Goal: Information Seeking & Learning: Learn about a topic

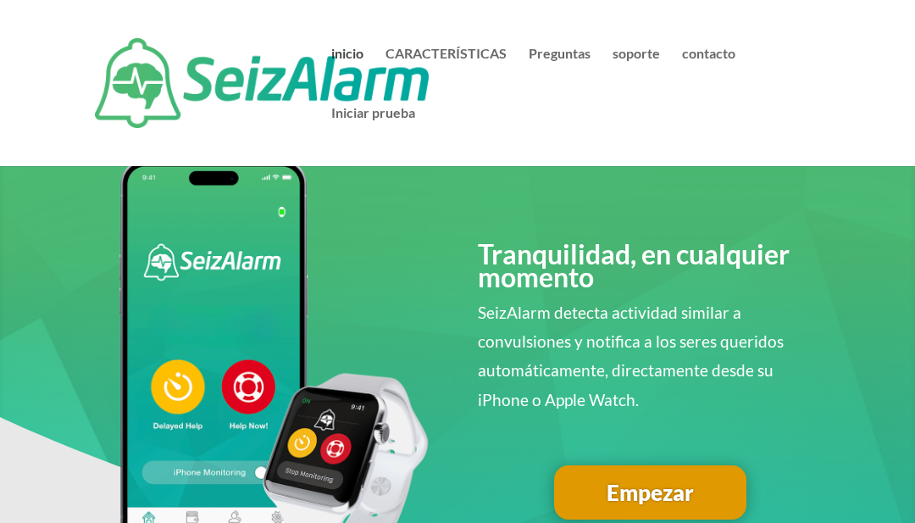
click at [360, 62] on link "inicio" at bounding box center [347, 76] width 32 height 59
click at [567, 61] on link "Preguntas" at bounding box center [560, 76] width 62 height 59
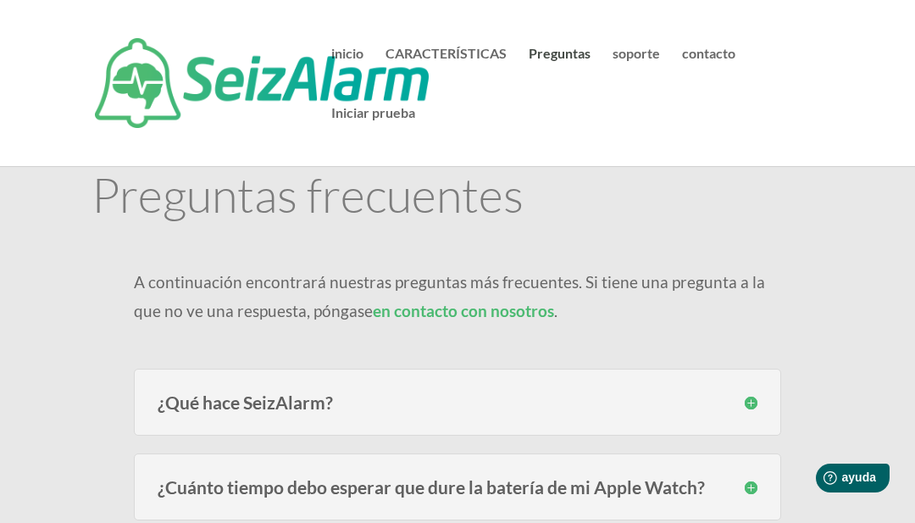
click at [763, 413] on div "¿Qué hace SeizAlarm? SeizAlarm detects irregular/abnormal movement and can auto…" at bounding box center [457, 401] width 647 height 67
click at [755, 401] on h3 "¿Qué hace SeizAlarm?" at bounding box center [458, 402] width 600 height 18
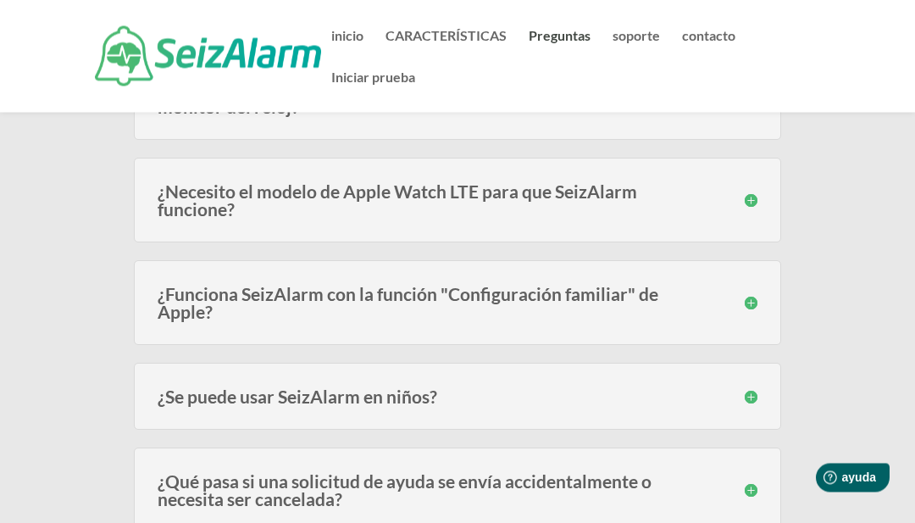
scroll to position [859, 0]
click at [753, 302] on div "¿Funciona SeizAlarm con la función "Configuración familiar" de Apple? Yes. Seiz…" at bounding box center [457, 302] width 647 height 85
click at [755, 295] on h3 "¿Funciona SeizAlarm con la función "Configuración familiar" de Apple?" at bounding box center [458, 303] width 600 height 36
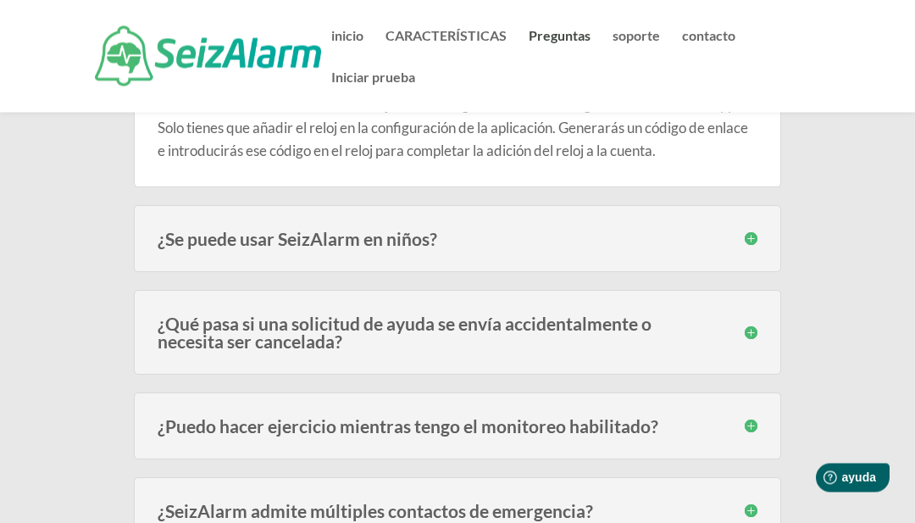
scroll to position [1103, 0]
click at [750, 315] on h3 "¿Qué pasa si una solicitud de ayuda se envía accidentalmente o necesita ser can…" at bounding box center [458, 332] width 600 height 36
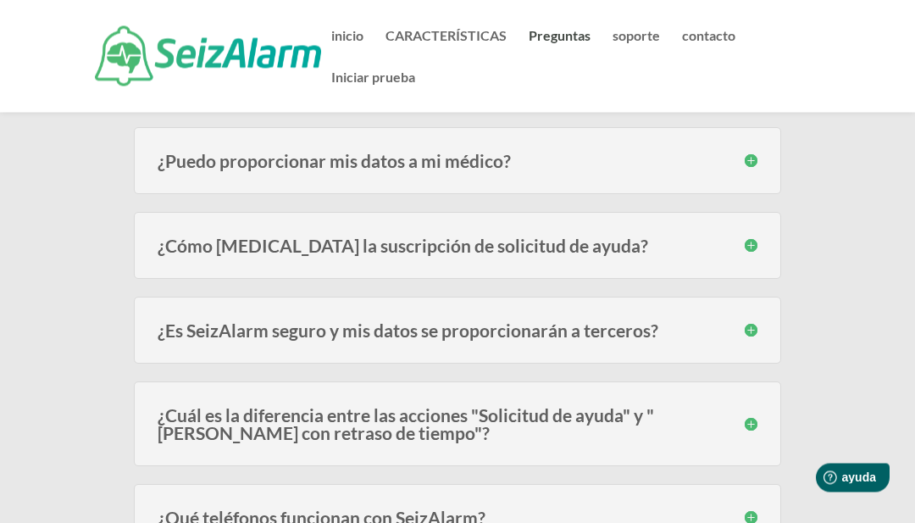
scroll to position [1924, 0]
click at [747, 236] on h3 "¿Cómo [MEDICAL_DATA] la suscripción de solicitud de ayuda?" at bounding box center [458, 245] width 600 height 18
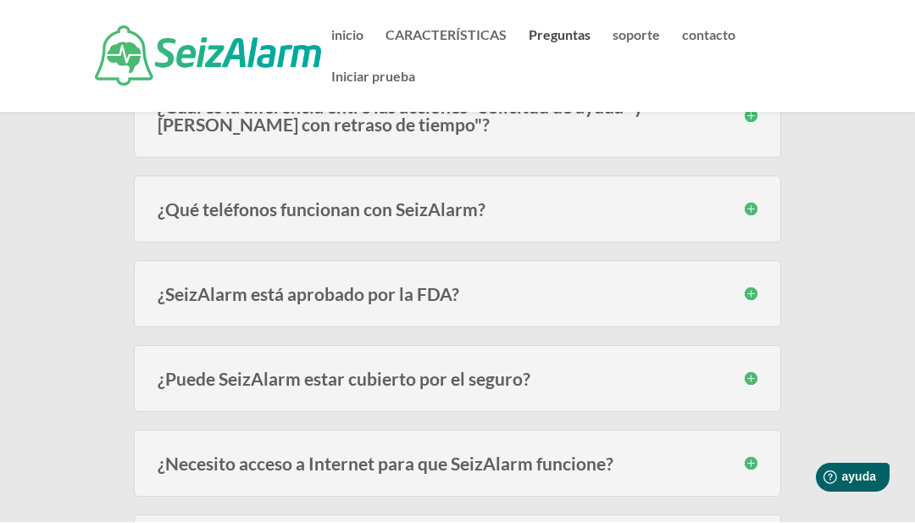
scroll to position [2387, 0]
click at [749, 285] on h3 "¿SeizAlarm está aprobado por la FDA?" at bounding box center [458, 294] width 600 height 18
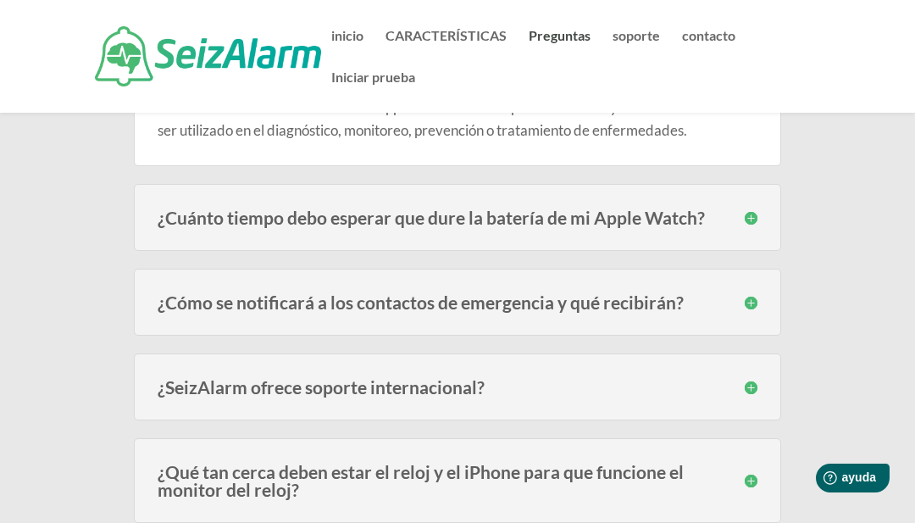
scroll to position [0, 0]
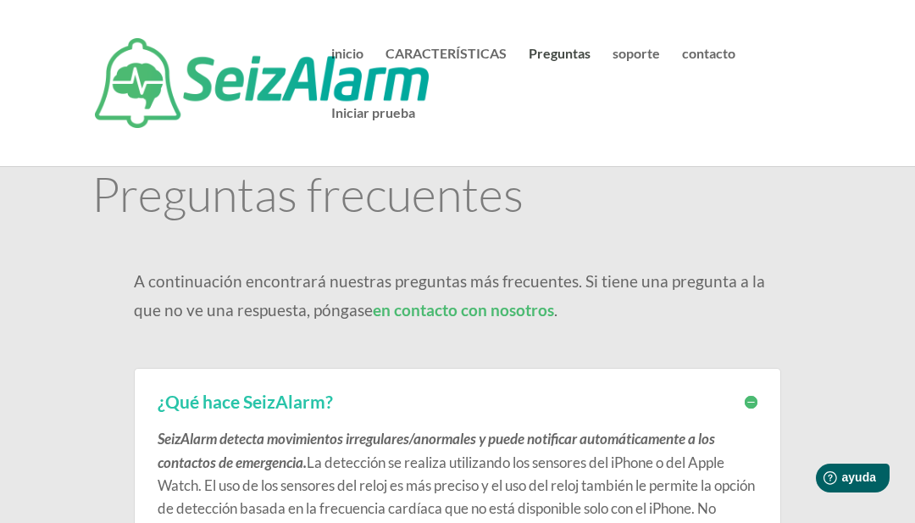
click at [482, 52] on link "CARACTERÍSTICAS" at bounding box center [445, 76] width 121 height 59
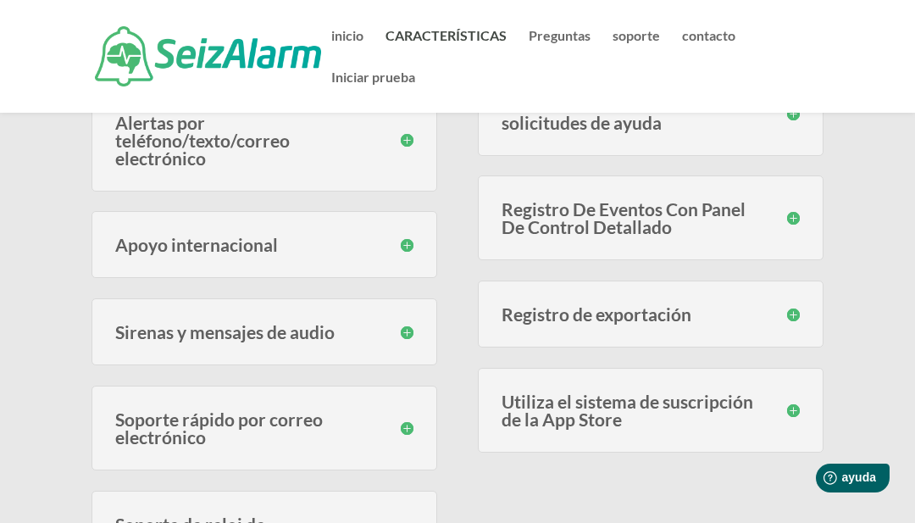
scroll to position [861, 0]
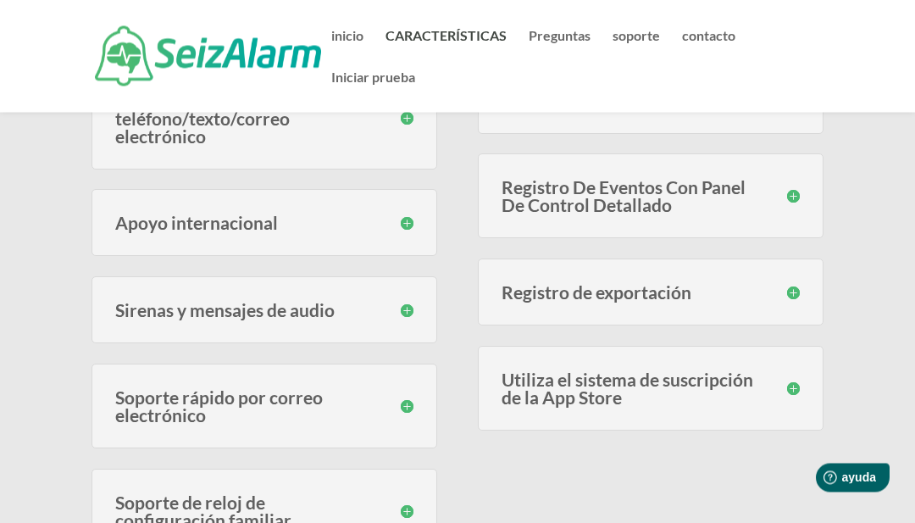
click at [405, 312] on h3 "Sirenas y mensajes de audio" at bounding box center [264, 311] width 298 height 18
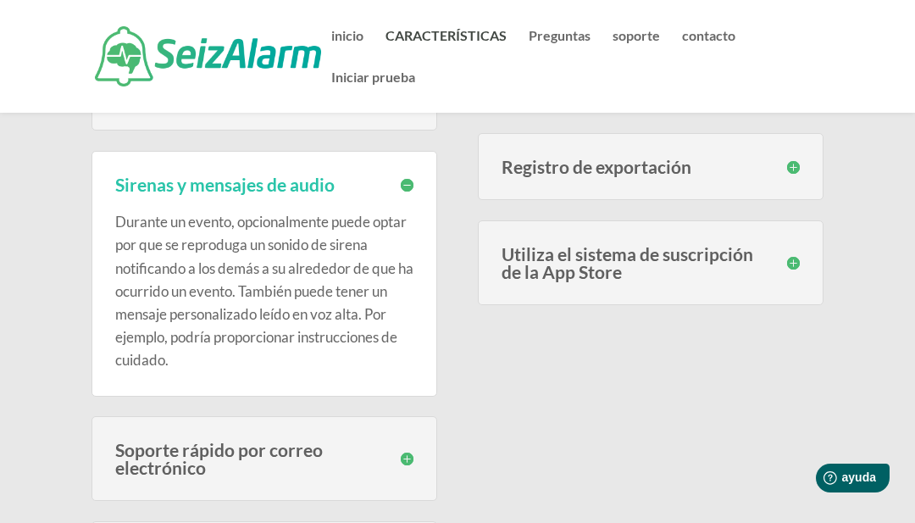
scroll to position [987, 0]
click at [803, 267] on div "Utiliza el sistema de suscripción de la App Store To make subscribing easy and …" at bounding box center [651, 263] width 346 height 85
click at [794, 264] on h3 "Utiliza el sistema de suscripción de la App Store" at bounding box center [650, 264] width 298 height 36
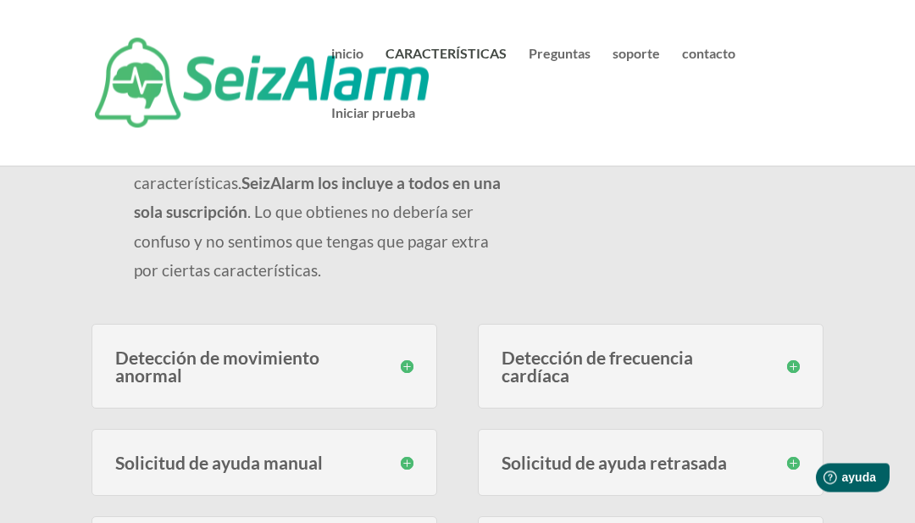
scroll to position [0, 0]
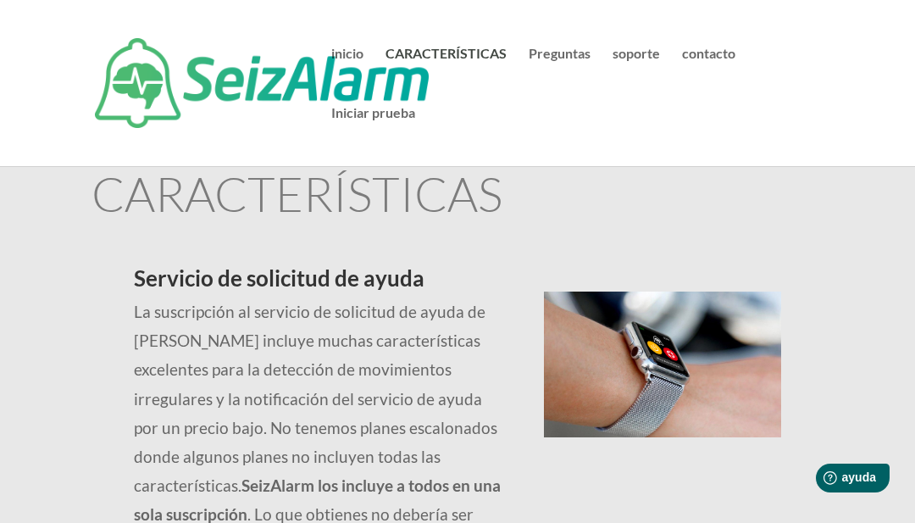
click at [570, 52] on link "Preguntas" at bounding box center [560, 76] width 62 height 59
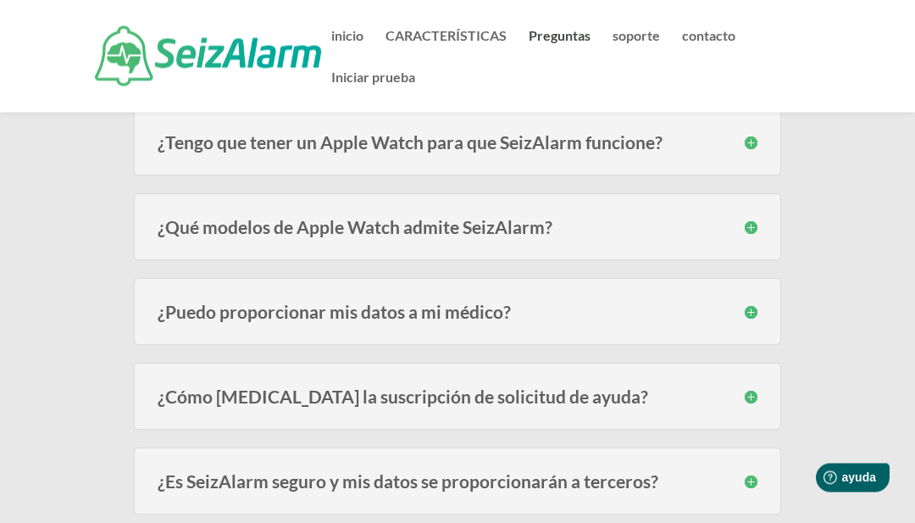
scroll to position [1353, 0]
click at [745, 224] on div "¿Qué modelos de Apple Watch admite SeizAlarm? SeizAlarm is currently compatible…" at bounding box center [457, 226] width 647 height 67
click at [737, 218] on h3 "¿Qué modelos de Apple Watch admite SeizAlarm?" at bounding box center [458, 227] width 600 height 18
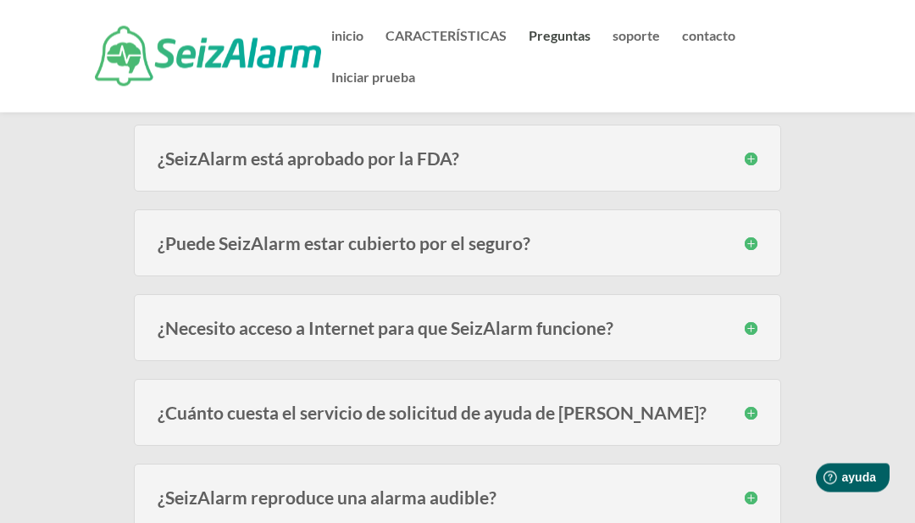
scroll to position [2081, 0]
click at [753, 401] on div "¿Cuánto cuesta el servicio de solicitud de ayuda de [PERSON_NAME]? There is no …" at bounding box center [457, 410] width 647 height 67
click at [755, 401] on h3 "¿Cuánto cuesta el servicio de solicitud de ayuda de [PERSON_NAME]?" at bounding box center [458, 410] width 600 height 18
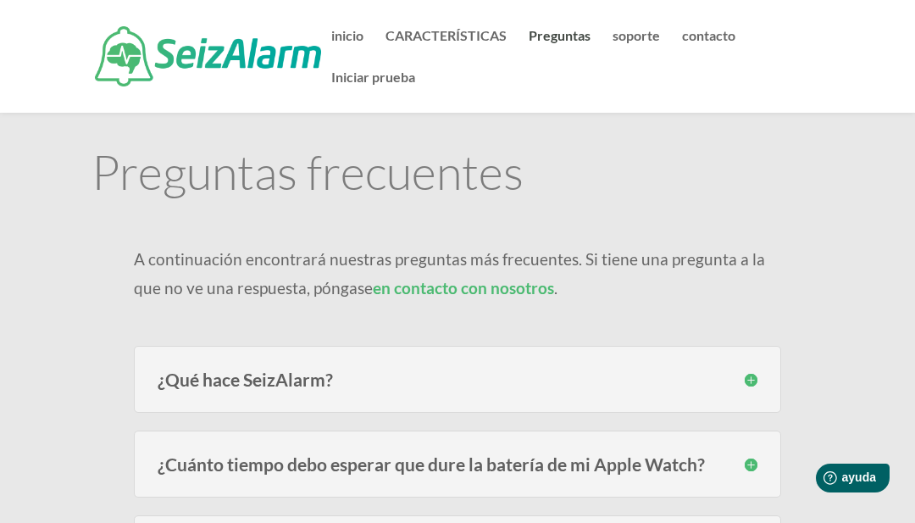
scroll to position [0, 0]
